Goal: Obtain resource: Obtain resource

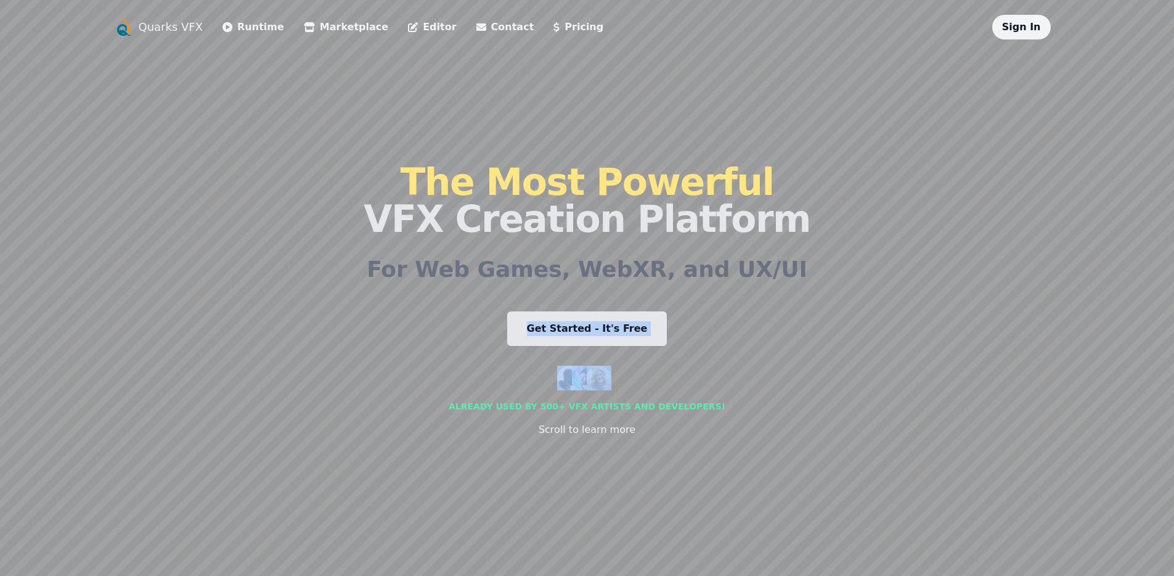
drag, startPoint x: 716, startPoint y: 295, endPoint x: 693, endPoint y: 353, distance: 61.7
click at [693, 353] on div "The Most Powerful VFX Creation Platform For Web Games, WebXR, and UX/UI Get Sta…" at bounding box center [587, 300] width 447 height 522
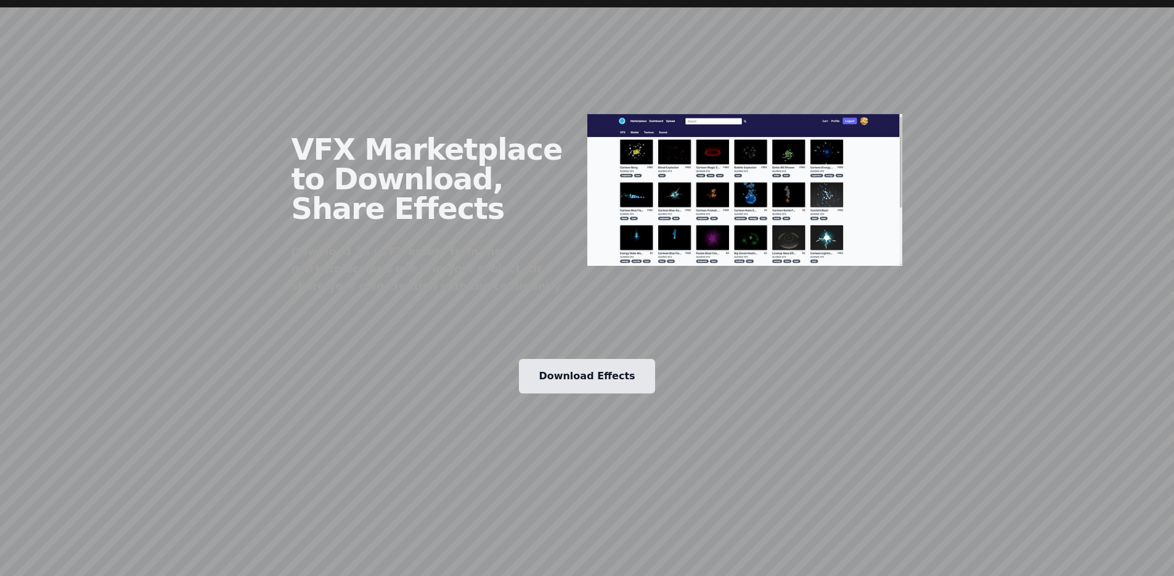
scroll to position [1537, 0]
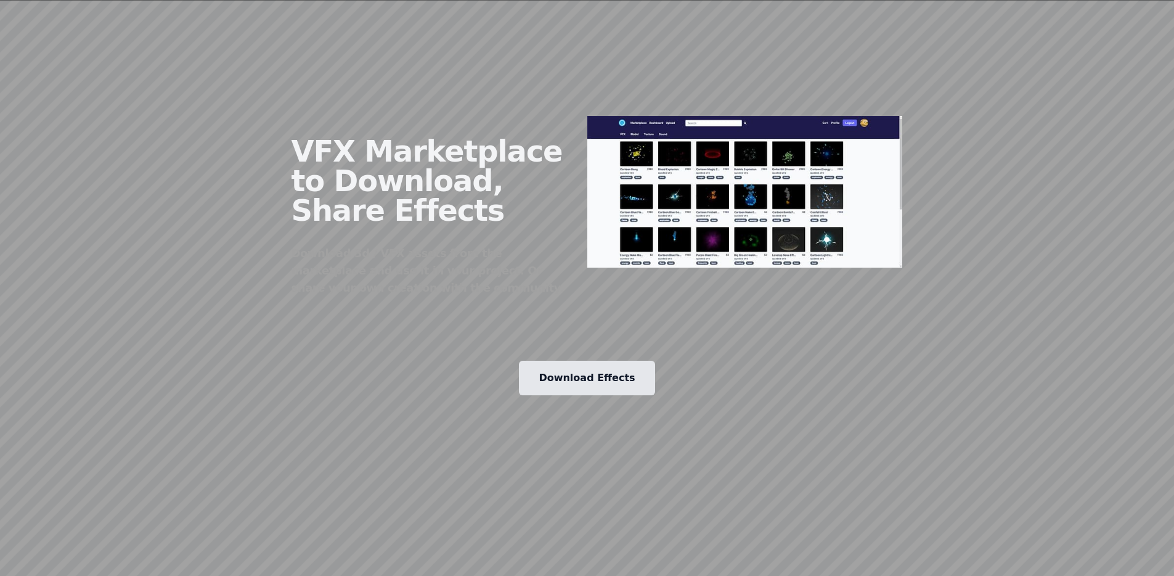
click at [593, 361] on link "Download Effects" at bounding box center [587, 378] width 136 height 35
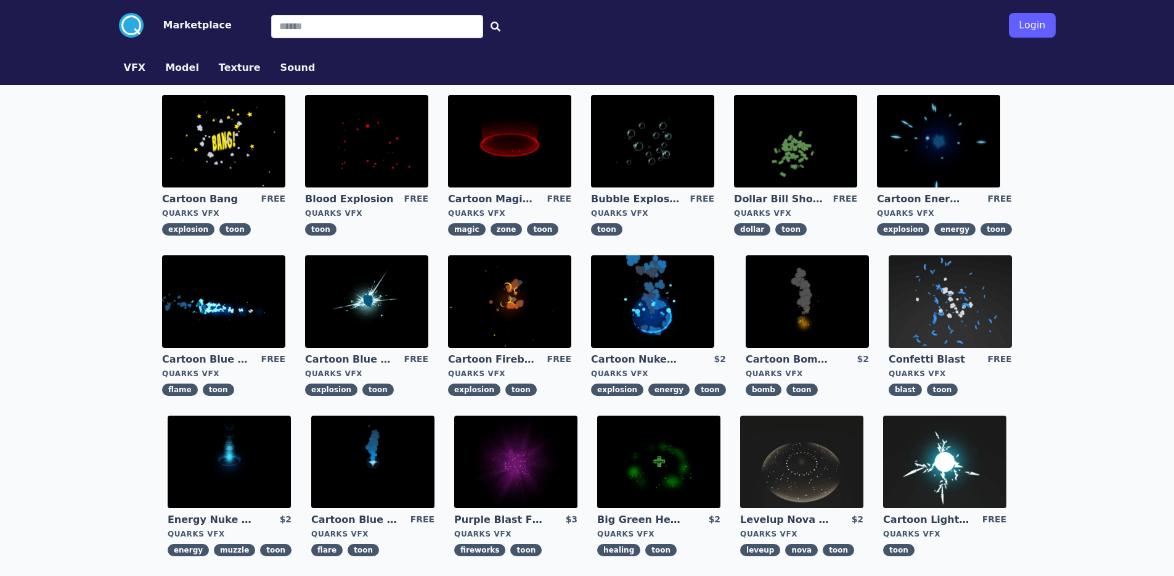
click at [208, 160] on img at bounding box center [223, 141] width 123 height 92
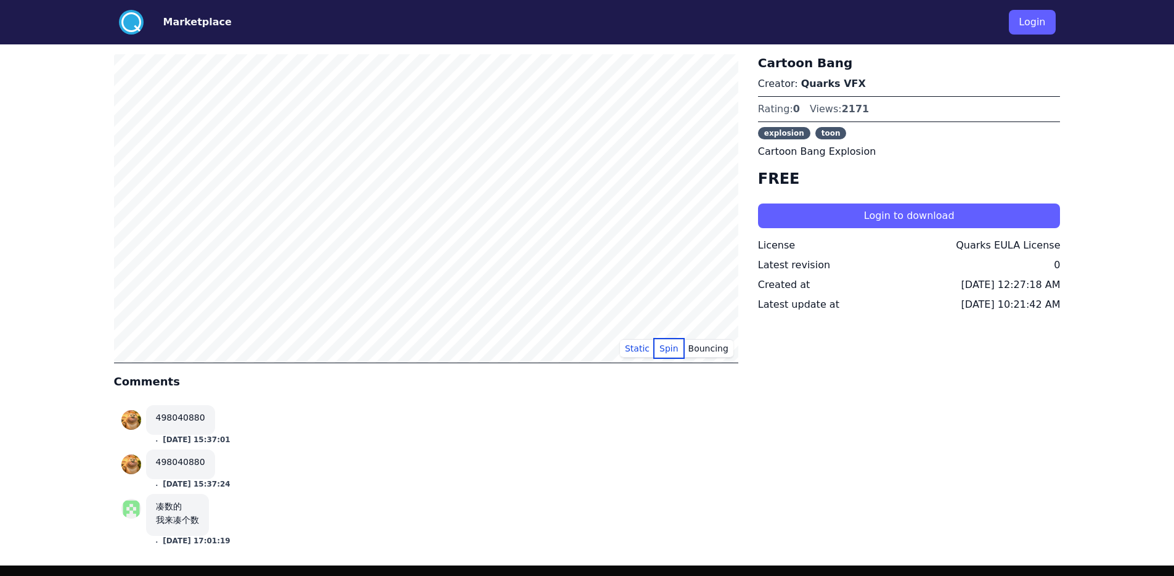
click at [665, 349] on button "Spin" at bounding box center [669, 348] width 29 height 18
click at [705, 348] on button "Bouncing" at bounding box center [709, 348] width 50 height 18
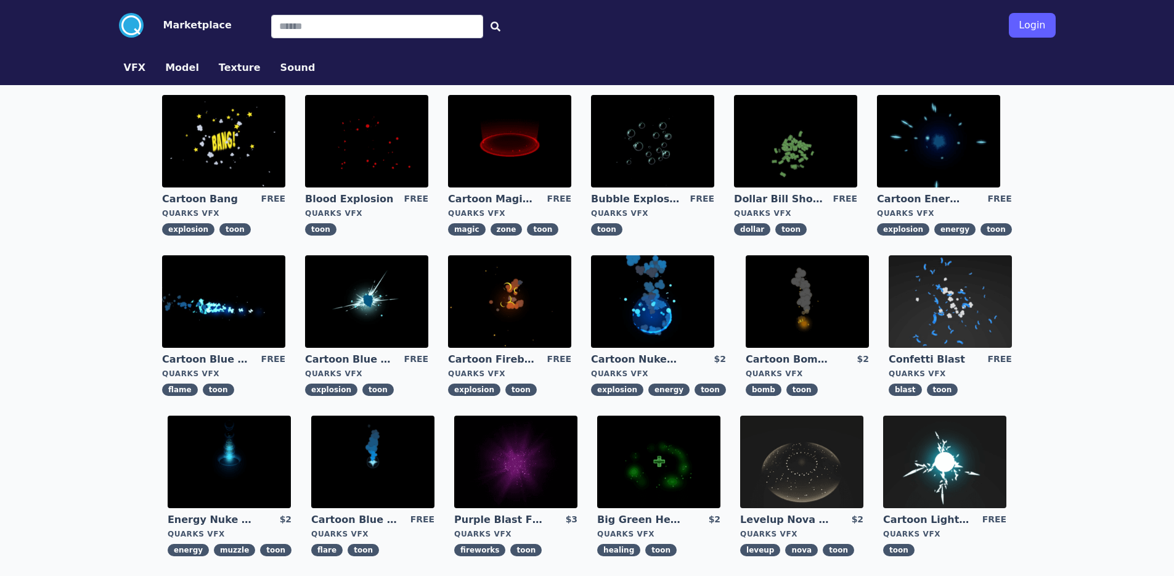
click at [350, 170] on img at bounding box center [366, 141] width 123 height 92
click at [249, 307] on img at bounding box center [223, 301] width 123 height 92
click at [388, 306] on img at bounding box center [366, 301] width 123 height 92
